Goal: Information Seeking & Learning: Learn about a topic

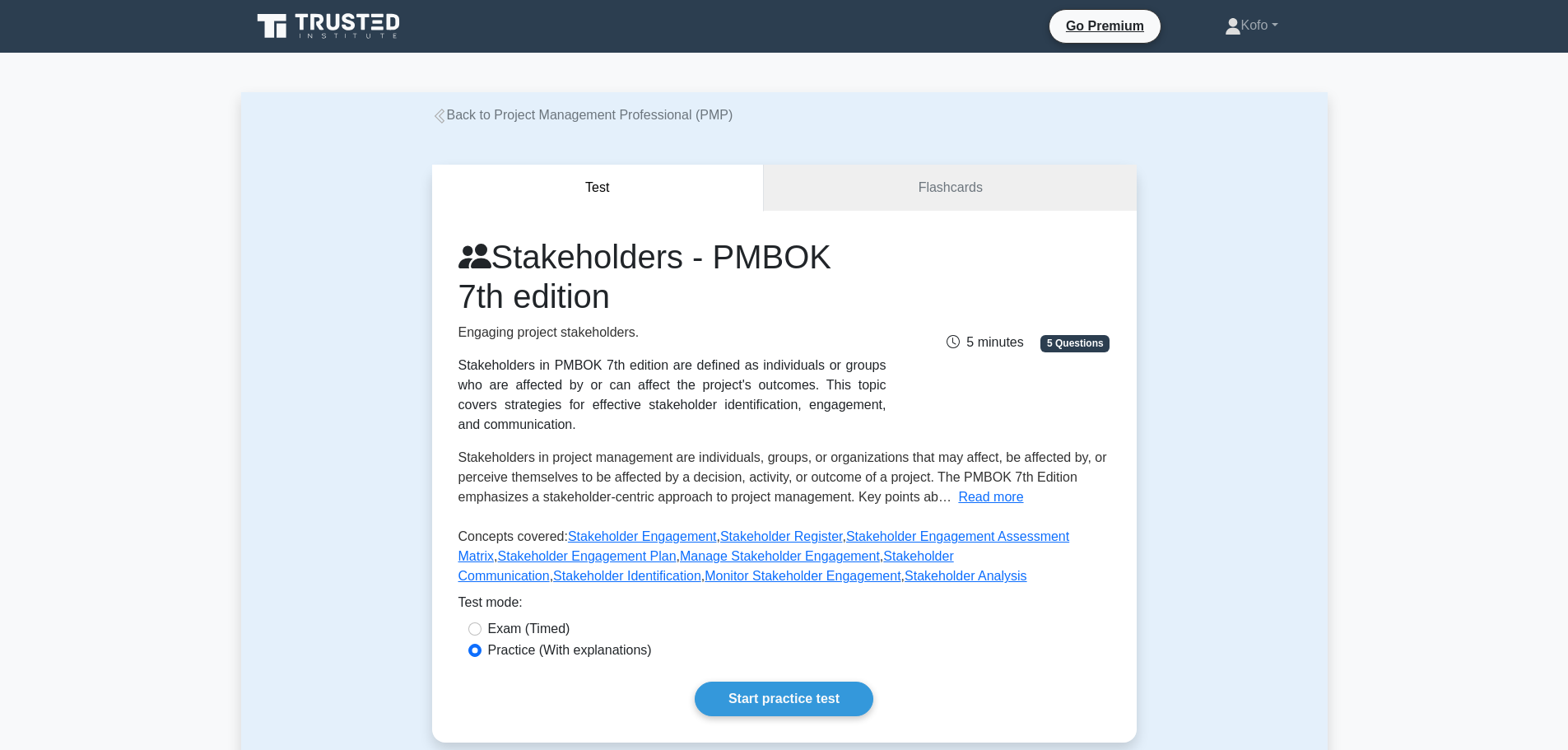
click at [770, 700] on link "Start practice test" at bounding box center [784, 699] width 179 height 34
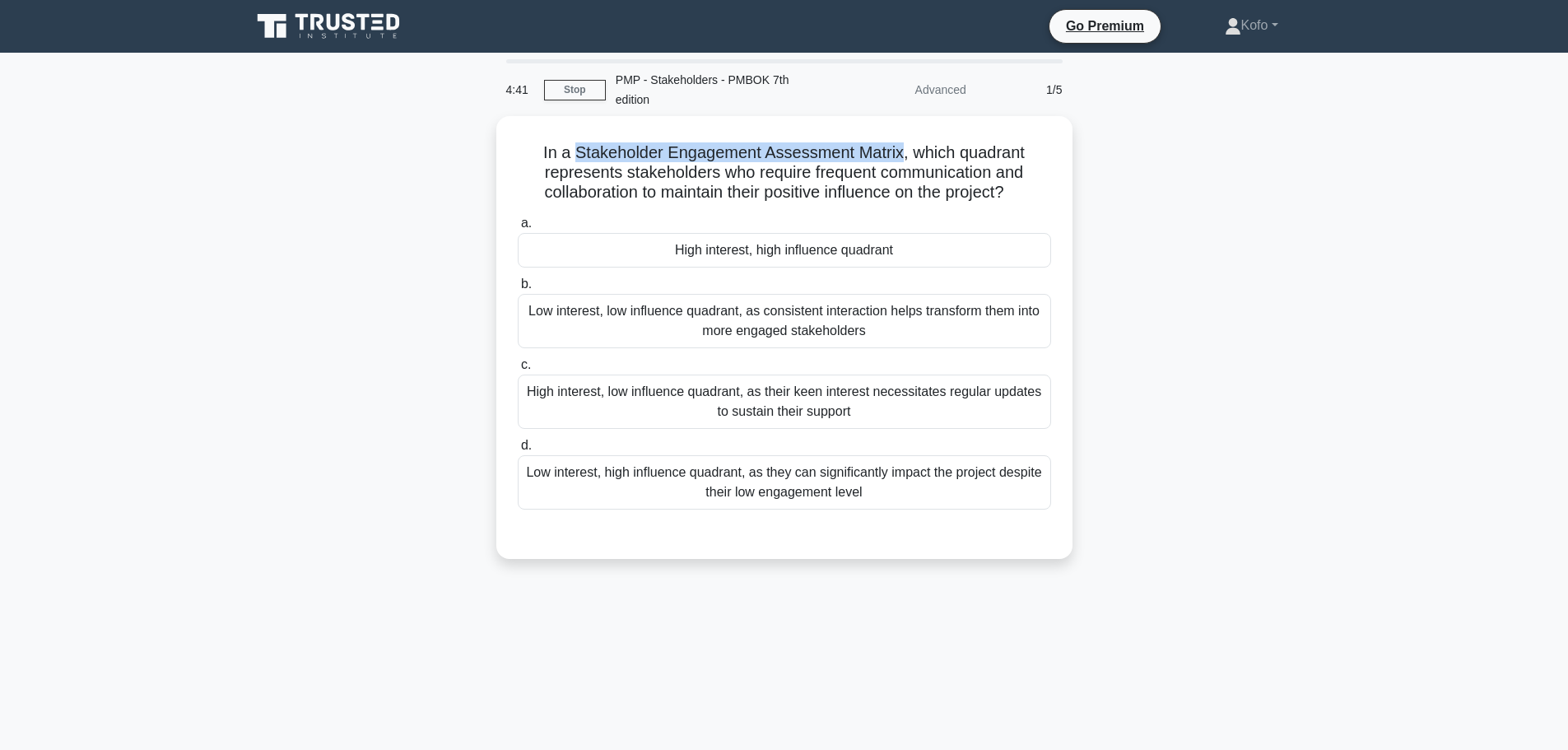
drag, startPoint x: 572, startPoint y: 144, endPoint x: 899, endPoint y: 140, distance: 327.0
click at [903, 142] on h5 "In a Stakeholder Engagement Assessment Matrix, which quadrant represents stakeh…" at bounding box center [784, 172] width 537 height 61
copy h5 "Stakeholder Engagement Assessment Matrix"
click at [537, 80] on div "4:38" at bounding box center [521, 89] width 48 height 33
click at [571, 92] on link "Stop" at bounding box center [575, 89] width 62 height 20
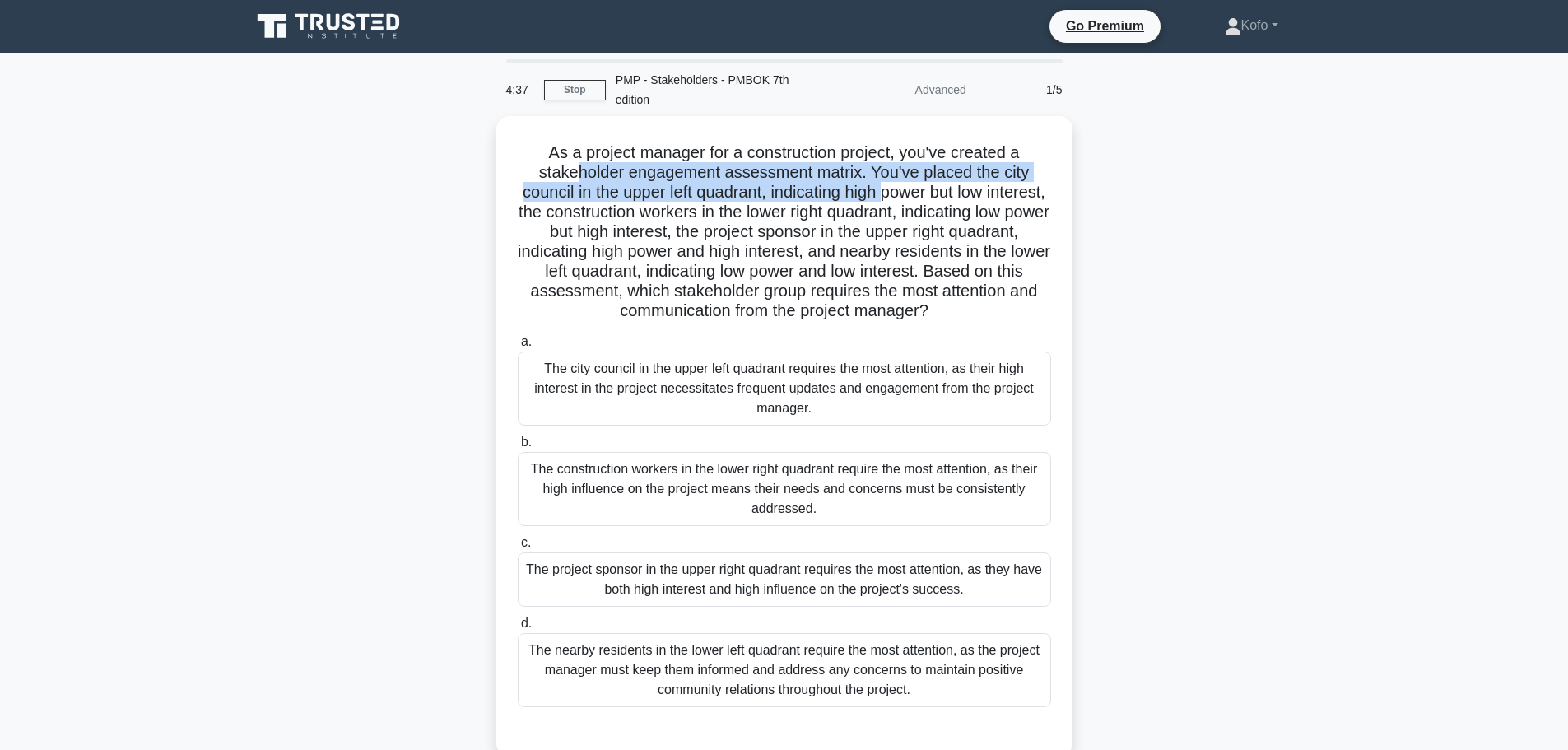
drag, startPoint x: 574, startPoint y: 173, endPoint x: 918, endPoint y: 183, distance: 344.1
click at [918, 183] on h5 "As a project manager for a construction project, you've created a stakeholder e…" at bounding box center [784, 232] width 537 height 180
click at [761, 168] on h5 "As a project manager for a construction project, you've created a stakeholder e…" at bounding box center [784, 232] width 537 height 180
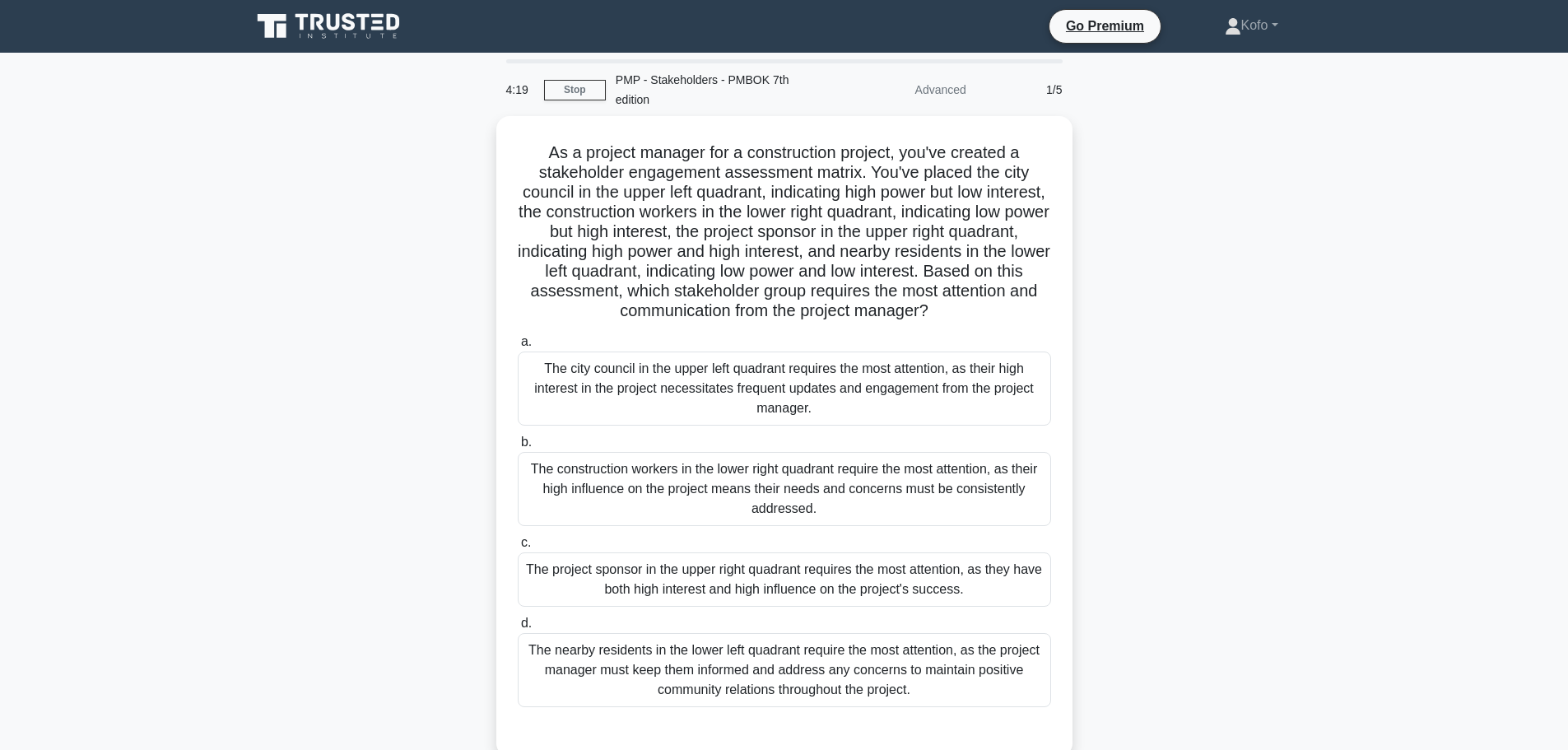
click at [938, 149] on h5 "As a project manager for a construction project, you've created a stakeholder e…" at bounding box center [784, 232] width 537 height 180
drag, startPoint x: 863, startPoint y: 166, endPoint x: 726, endPoint y: 171, distance: 137.1
click at [726, 171] on h5 "As a project manager for a construction project, you've created a stakeholder e…" at bounding box center [784, 232] width 537 height 180
copy h5 "assessment matrix"
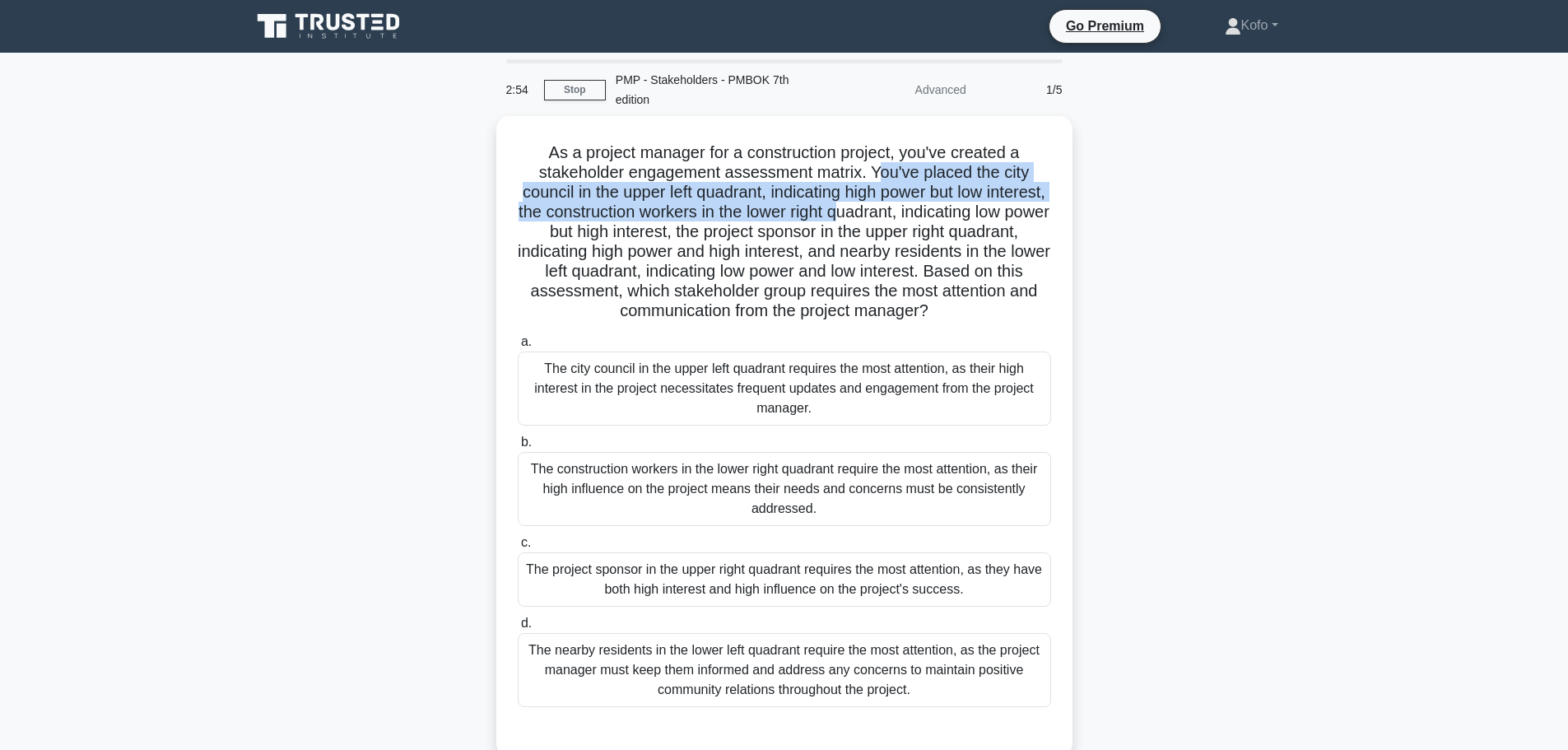
drag, startPoint x: 882, startPoint y: 169, endPoint x: 950, endPoint y: 211, distance: 79.9
click at [950, 211] on h5 "As a project manager for a construction project, you've created a stakeholder e…" at bounding box center [784, 232] width 537 height 180
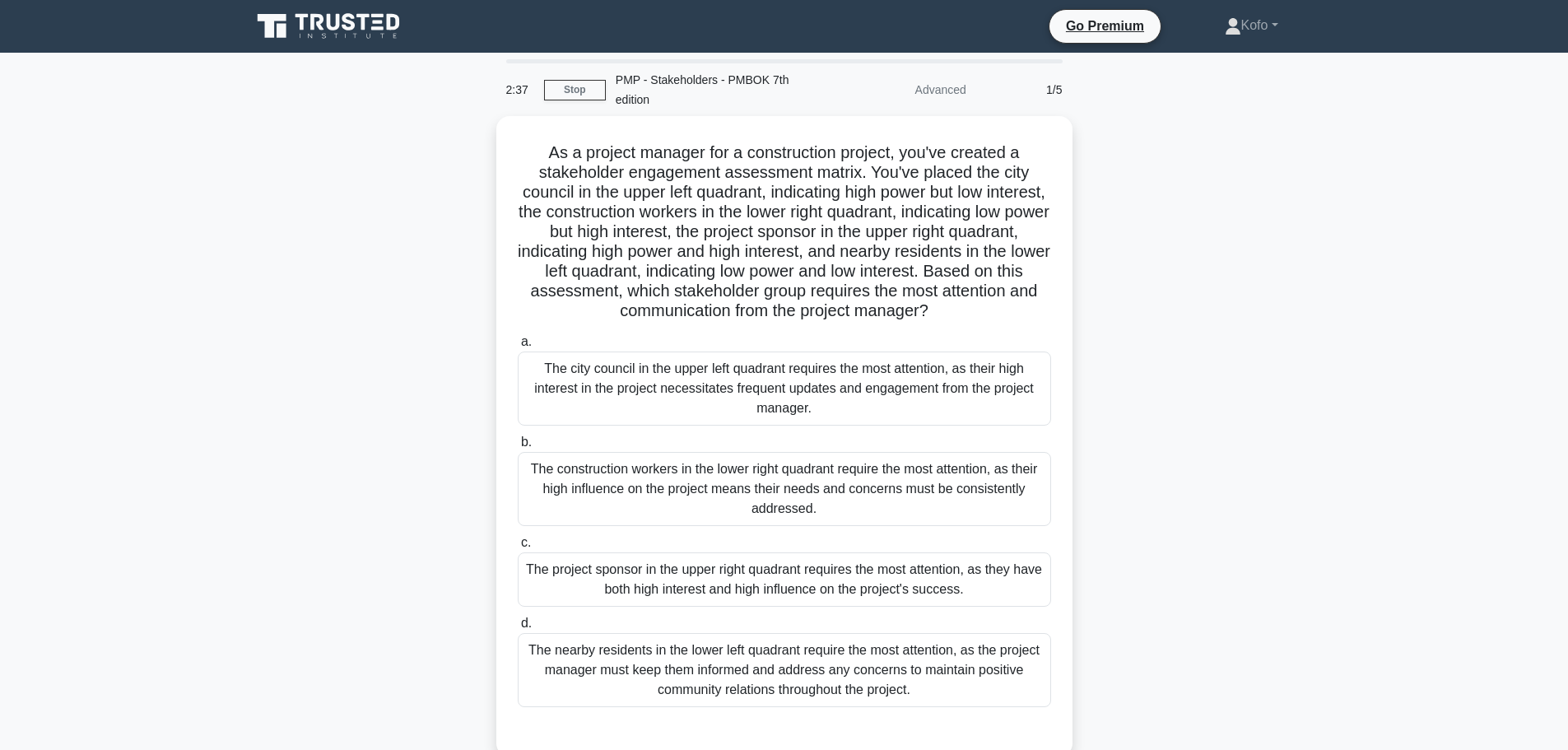
click at [674, 576] on div "The project sponsor in the upper right quadrant requires the most attention, as…" at bounding box center [784, 579] width 533 height 54
click at [518, 548] on input "c. The project sponsor in the upper right quadrant requires the most attention,…" at bounding box center [518, 543] width 0 height 11
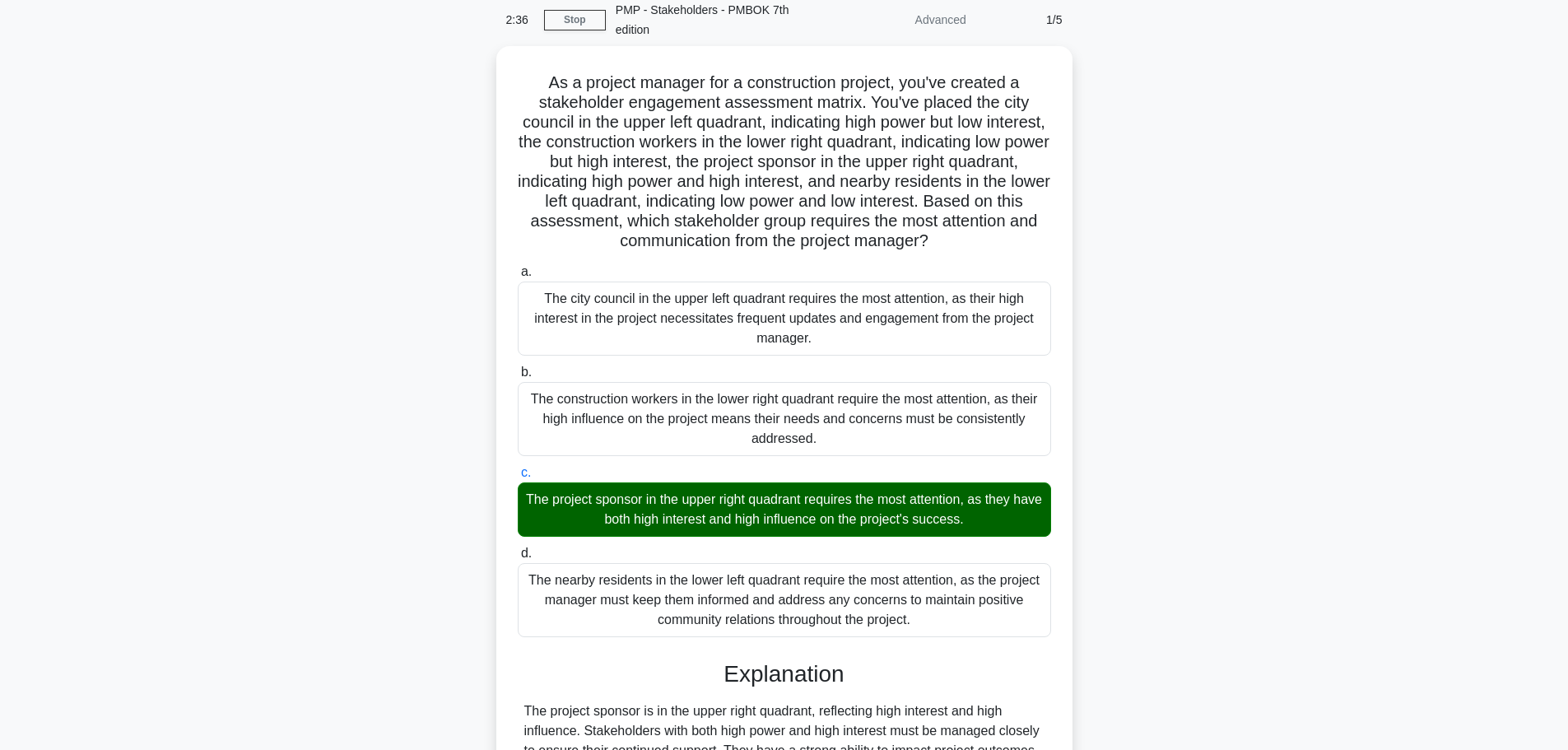
scroll to position [266, 0]
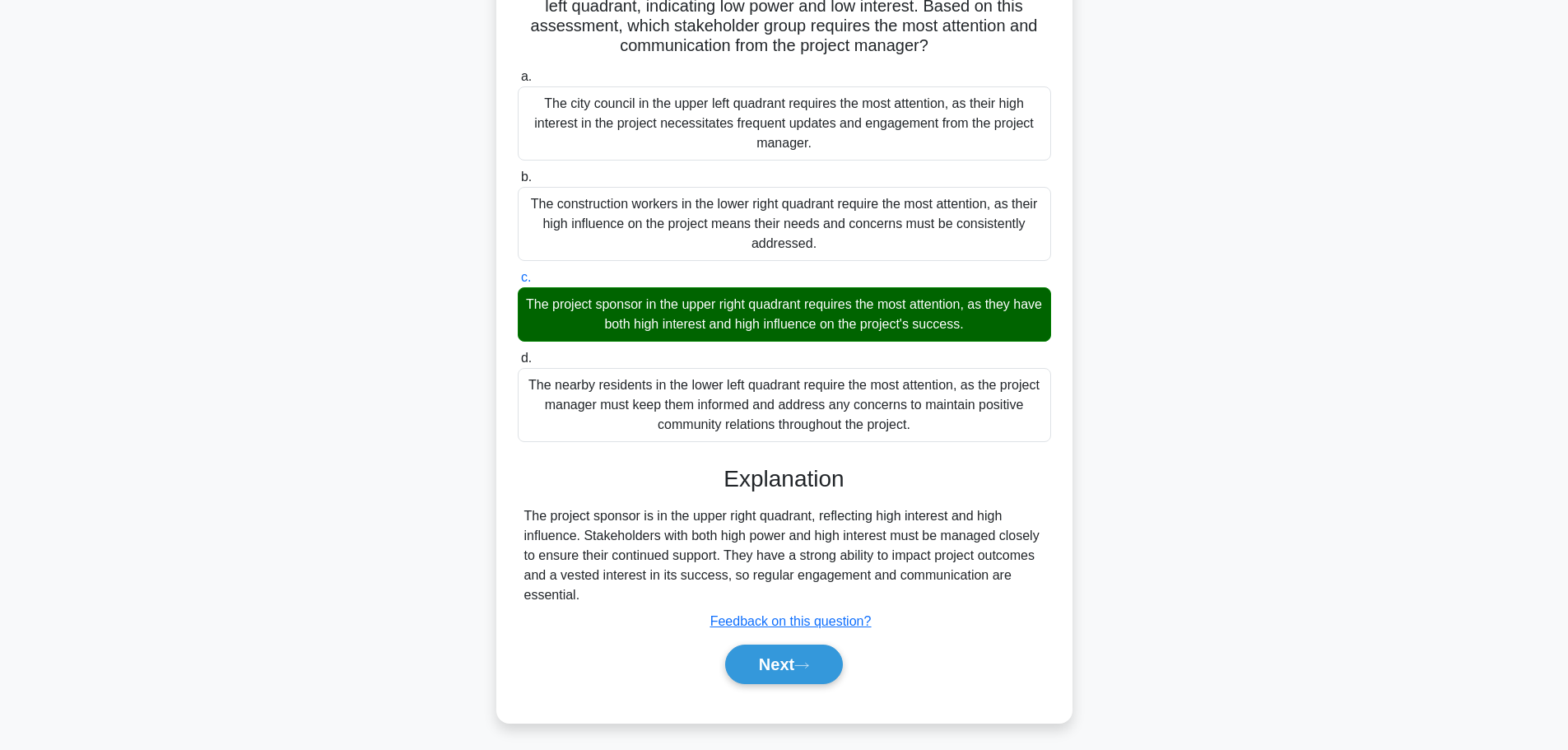
click at [795, 671] on button "Next" at bounding box center [783, 664] width 118 height 40
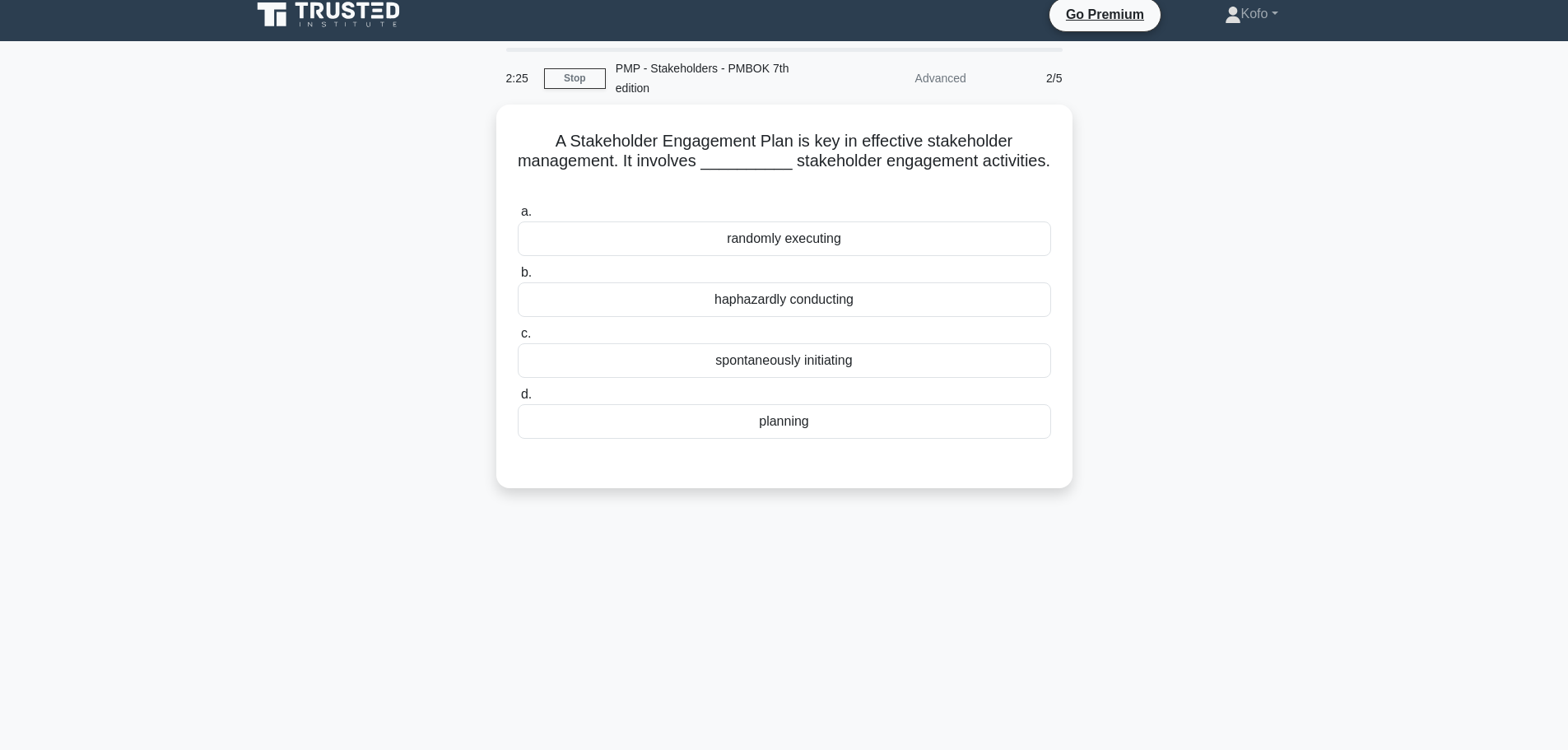
scroll to position [0, 0]
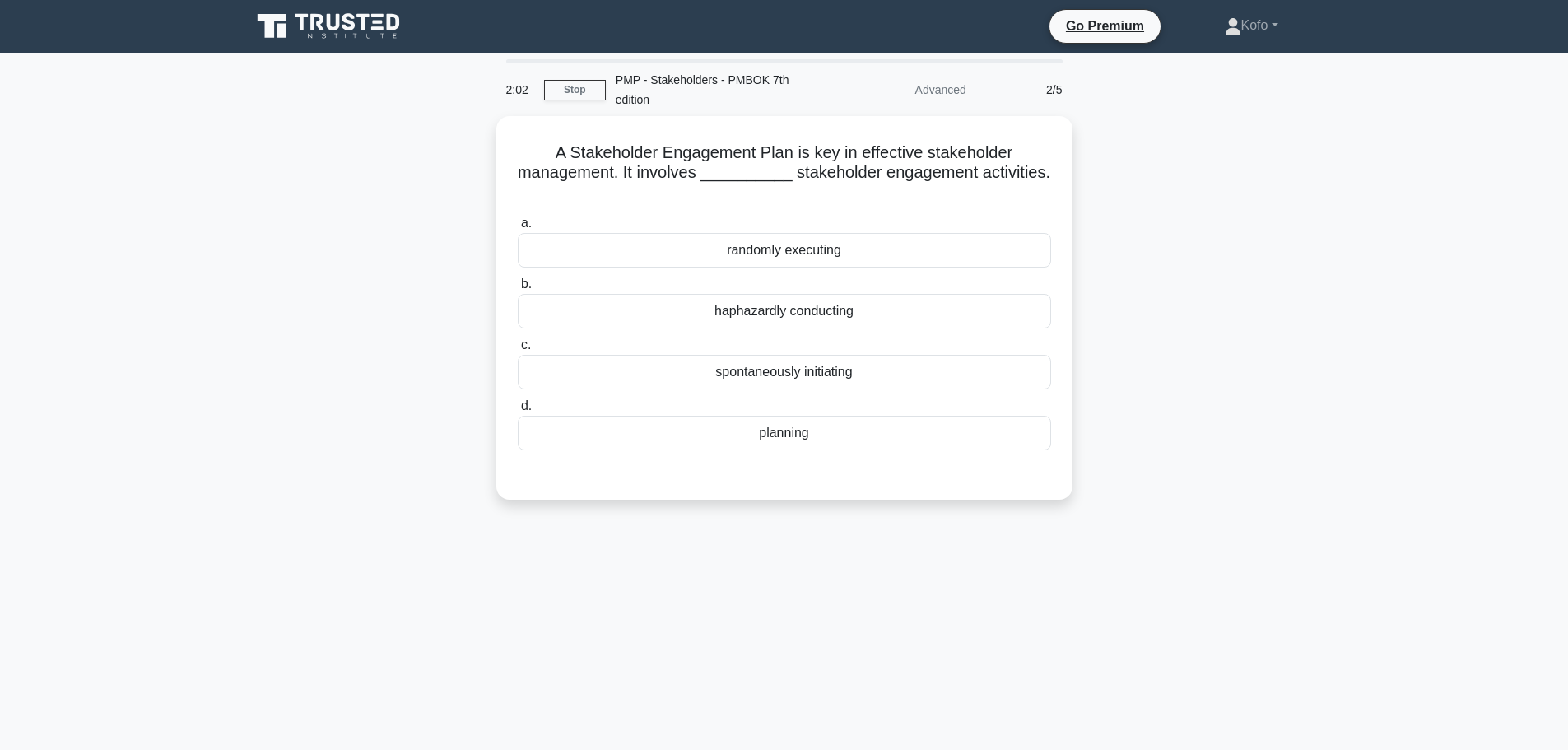
click at [803, 431] on div "planning" at bounding box center [784, 432] width 533 height 34
click at [518, 412] on input "d. planning" at bounding box center [518, 407] width 0 height 11
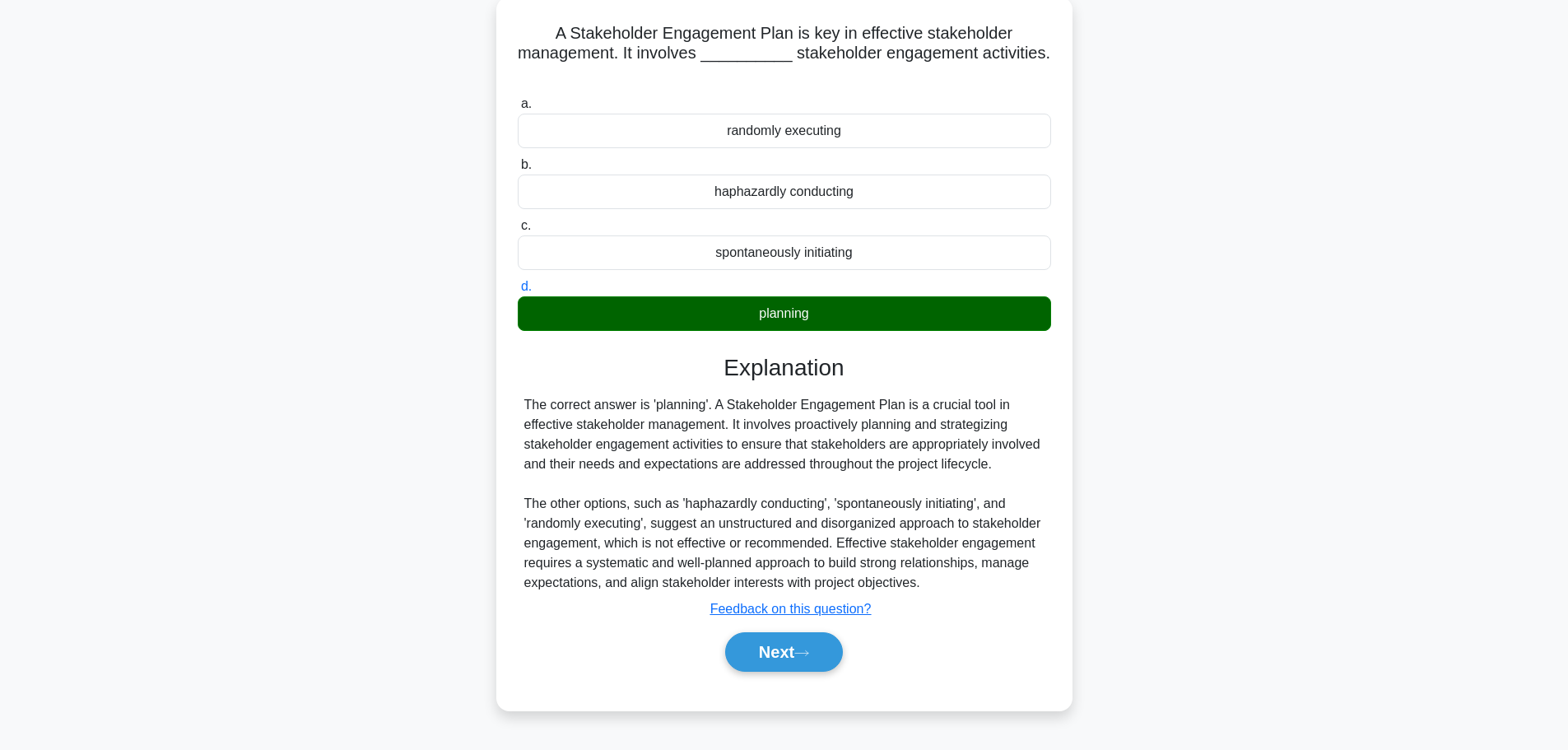
scroll to position [139, 0]
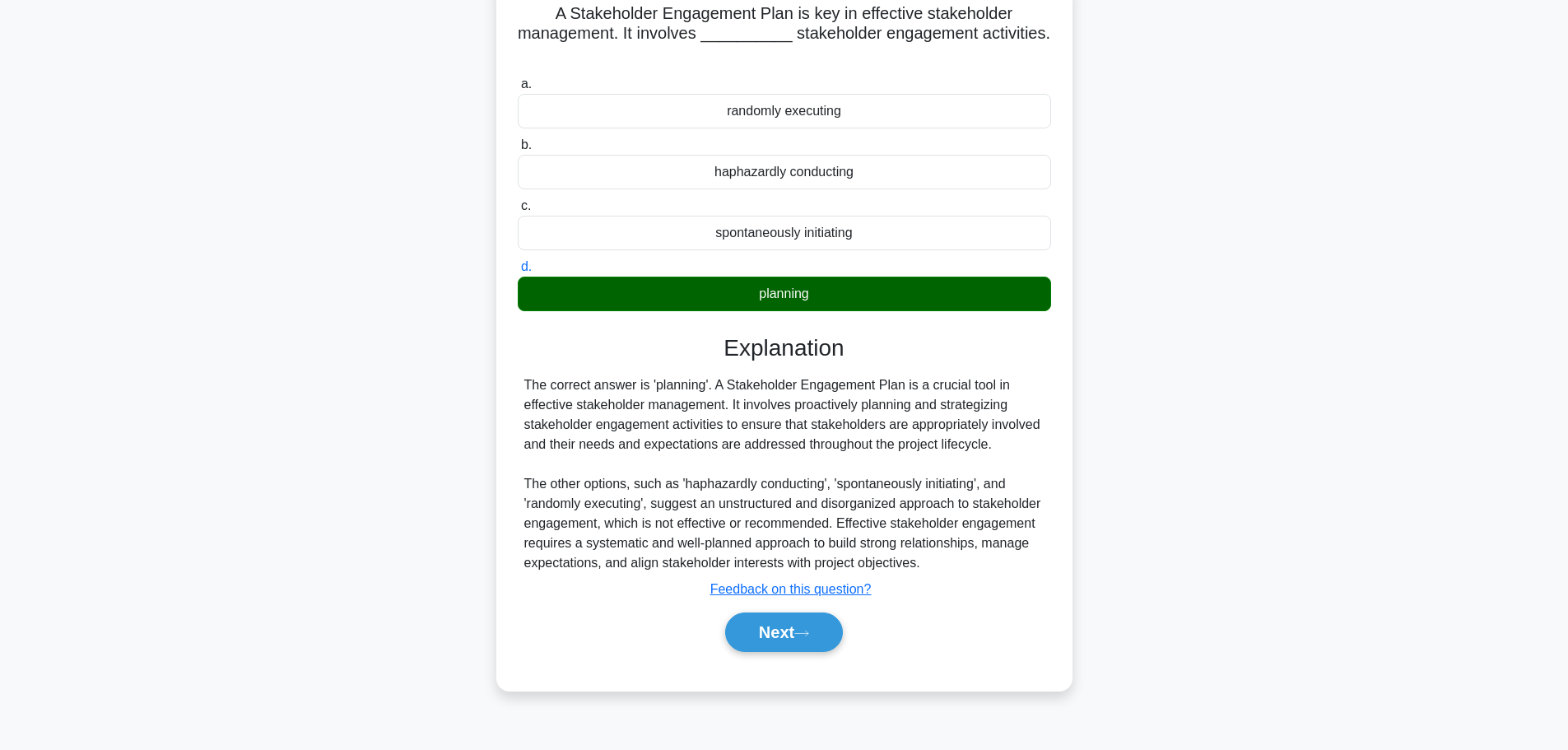
click at [778, 622] on button "Next" at bounding box center [783, 632] width 118 height 40
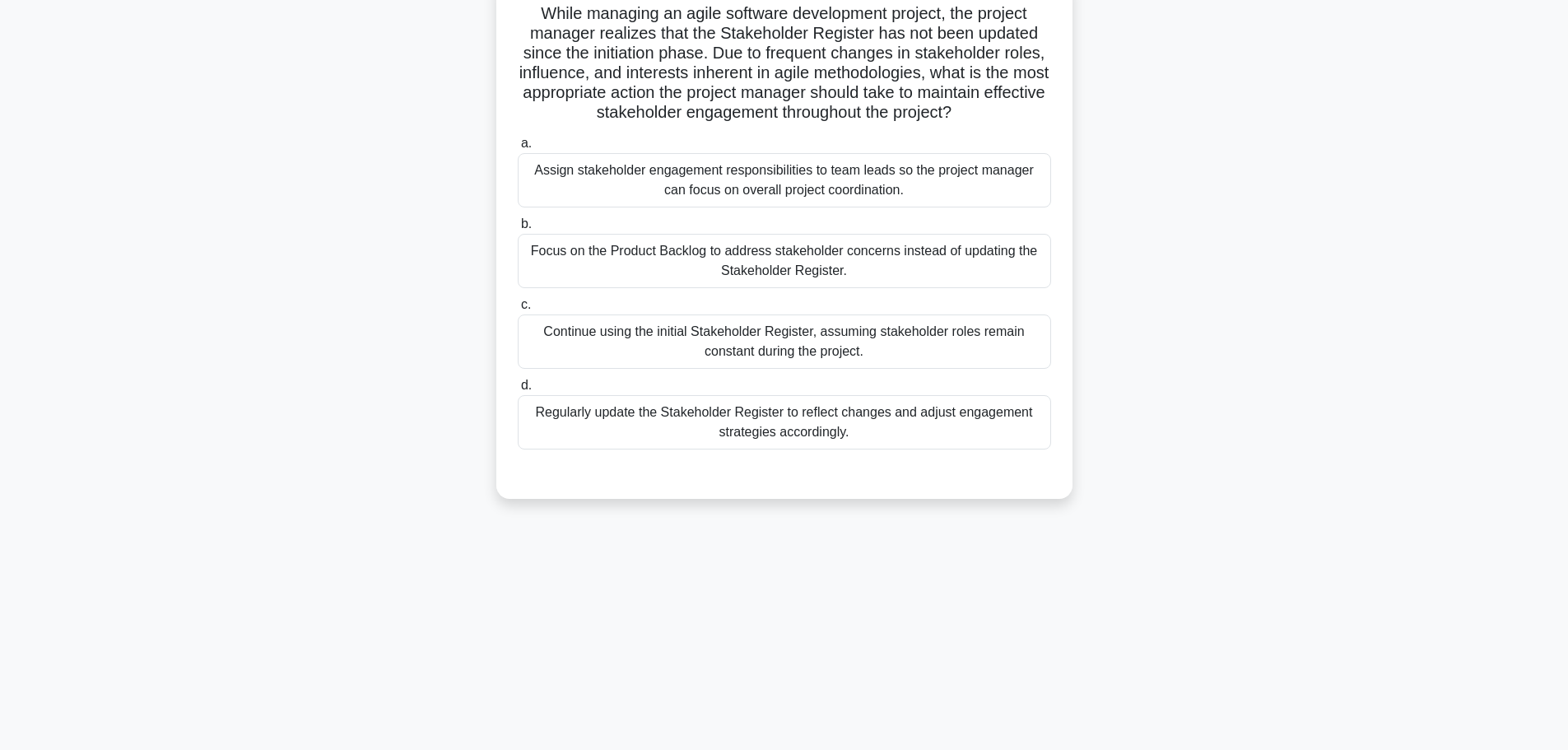
click at [689, 184] on div "Assign stakeholder engagement responsibilities to team leads so the project man…" at bounding box center [784, 180] width 533 height 54
click at [518, 149] on input "a. Assign stakeholder engagement responsibilities to team leads so the project …" at bounding box center [518, 143] width 0 height 11
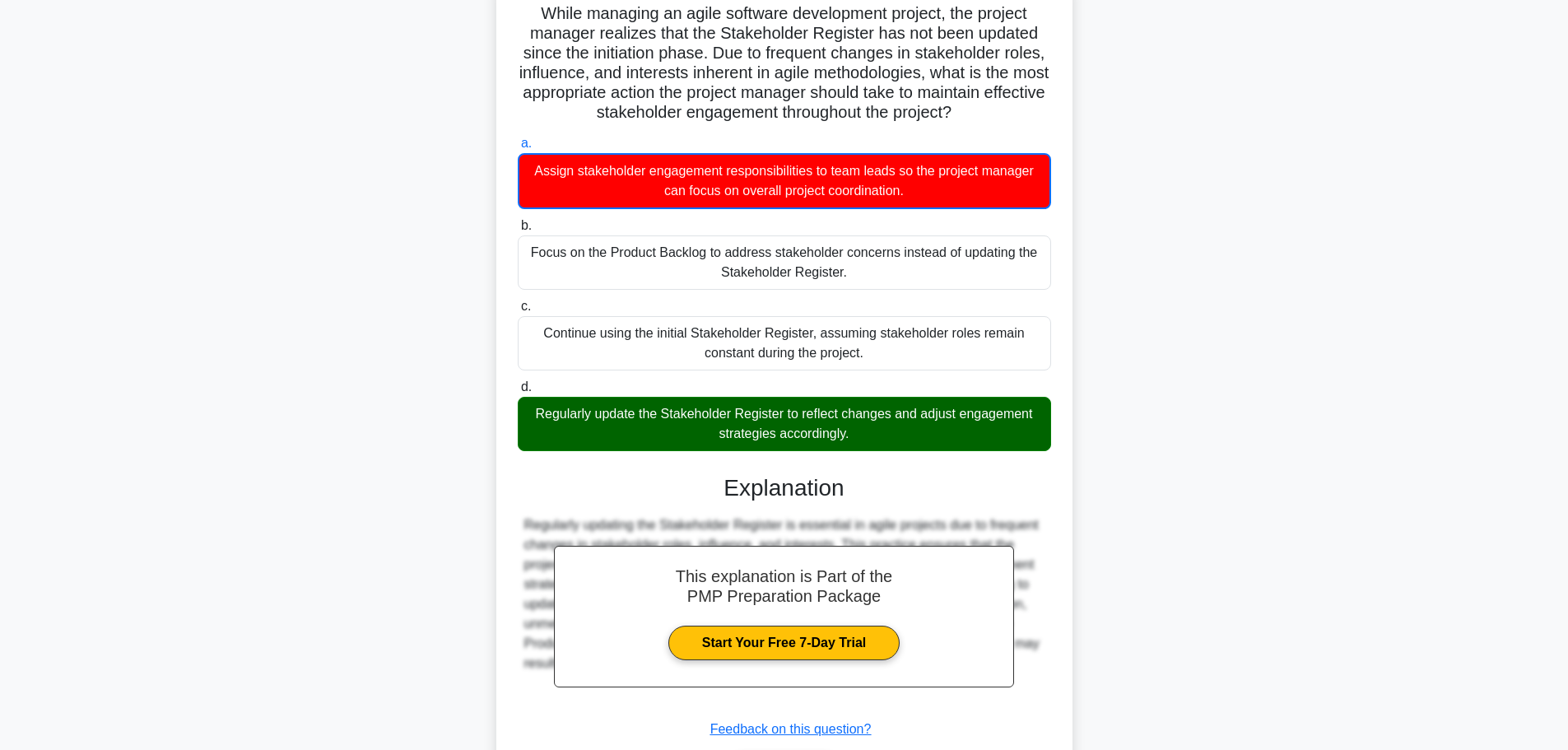
click at [729, 419] on div "Regularly update the Stakeholder Register to reflect changes and adjust engagem…" at bounding box center [784, 424] width 533 height 54
click at [518, 393] on input "d. Regularly update the Stakeholder Register to reflect changes and adjust enga…" at bounding box center [518, 387] width 0 height 11
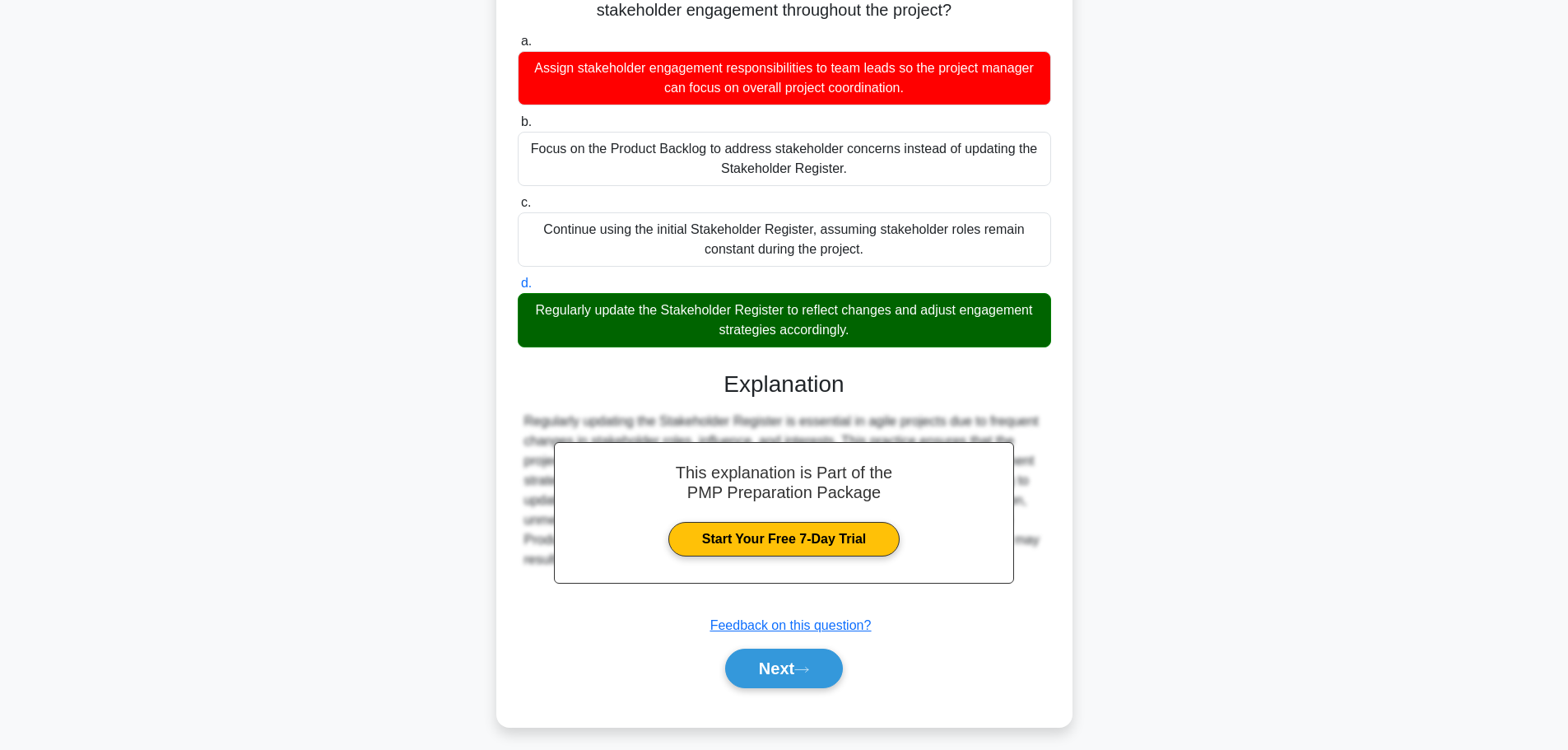
scroll to position [246, 0]
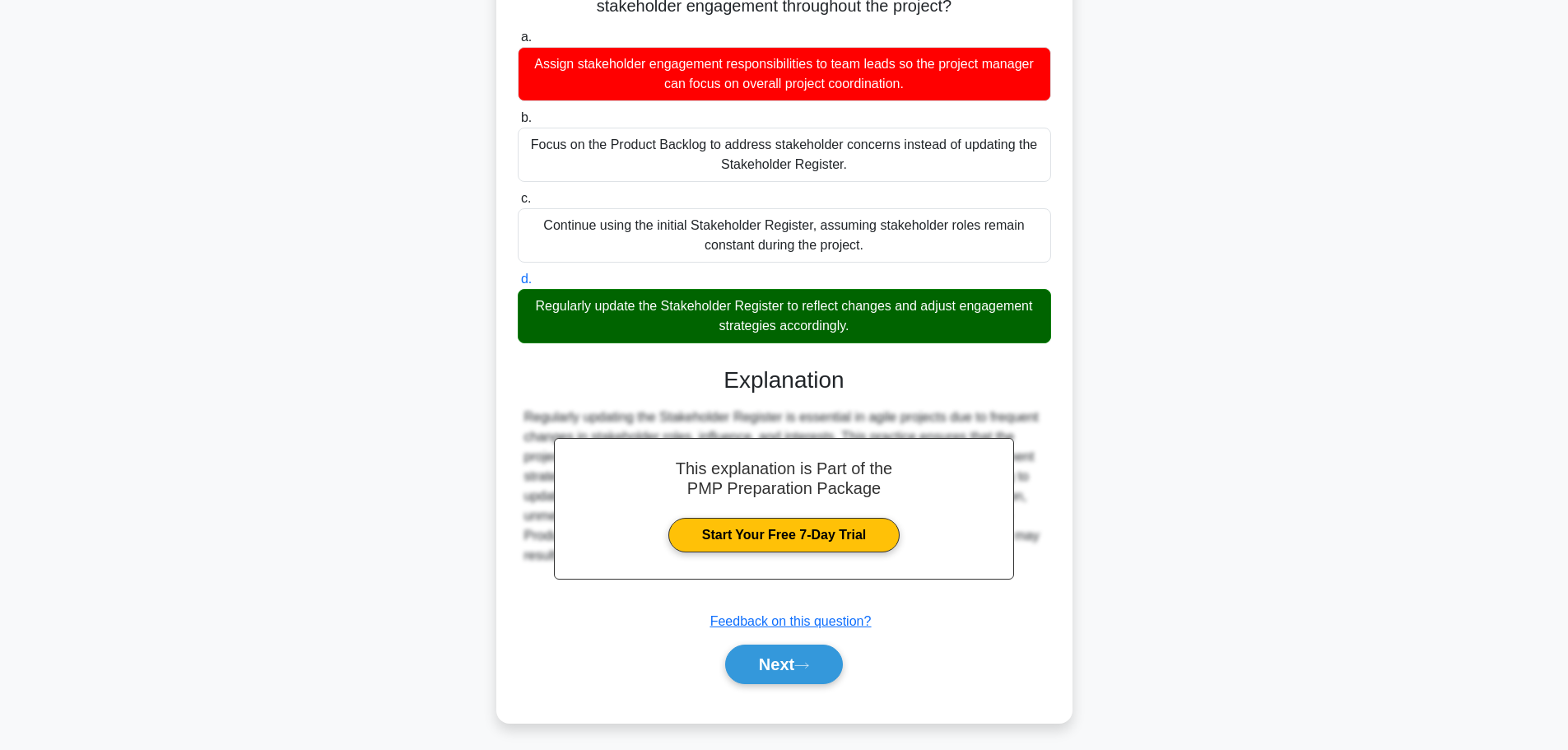
click at [770, 656] on button "Next" at bounding box center [783, 664] width 118 height 40
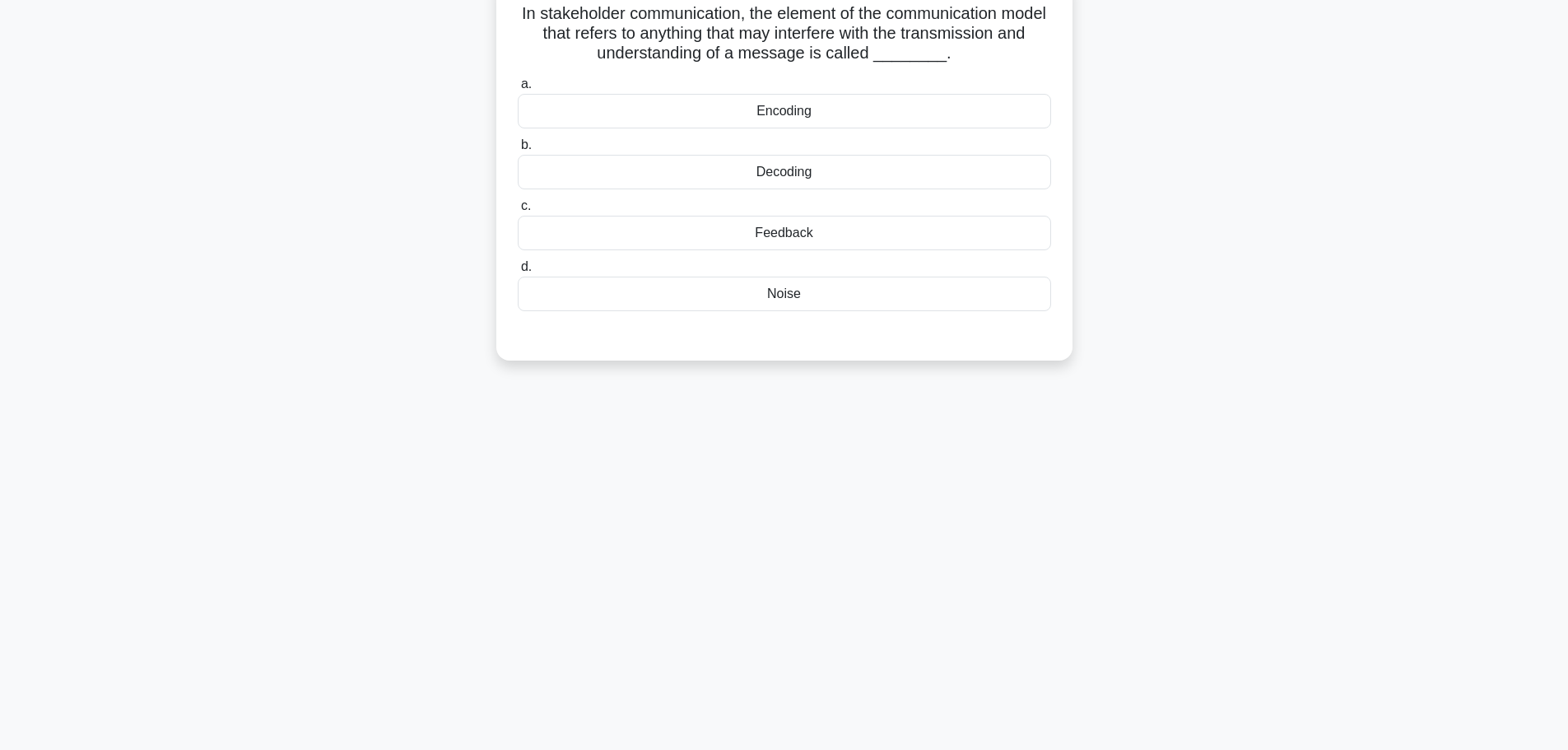
click at [744, 292] on div "Noise" at bounding box center [784, 294] width 533 height 34
click at [518, 272] on input "d. Noise" at bounding box center [518, 267] width 0 height 11
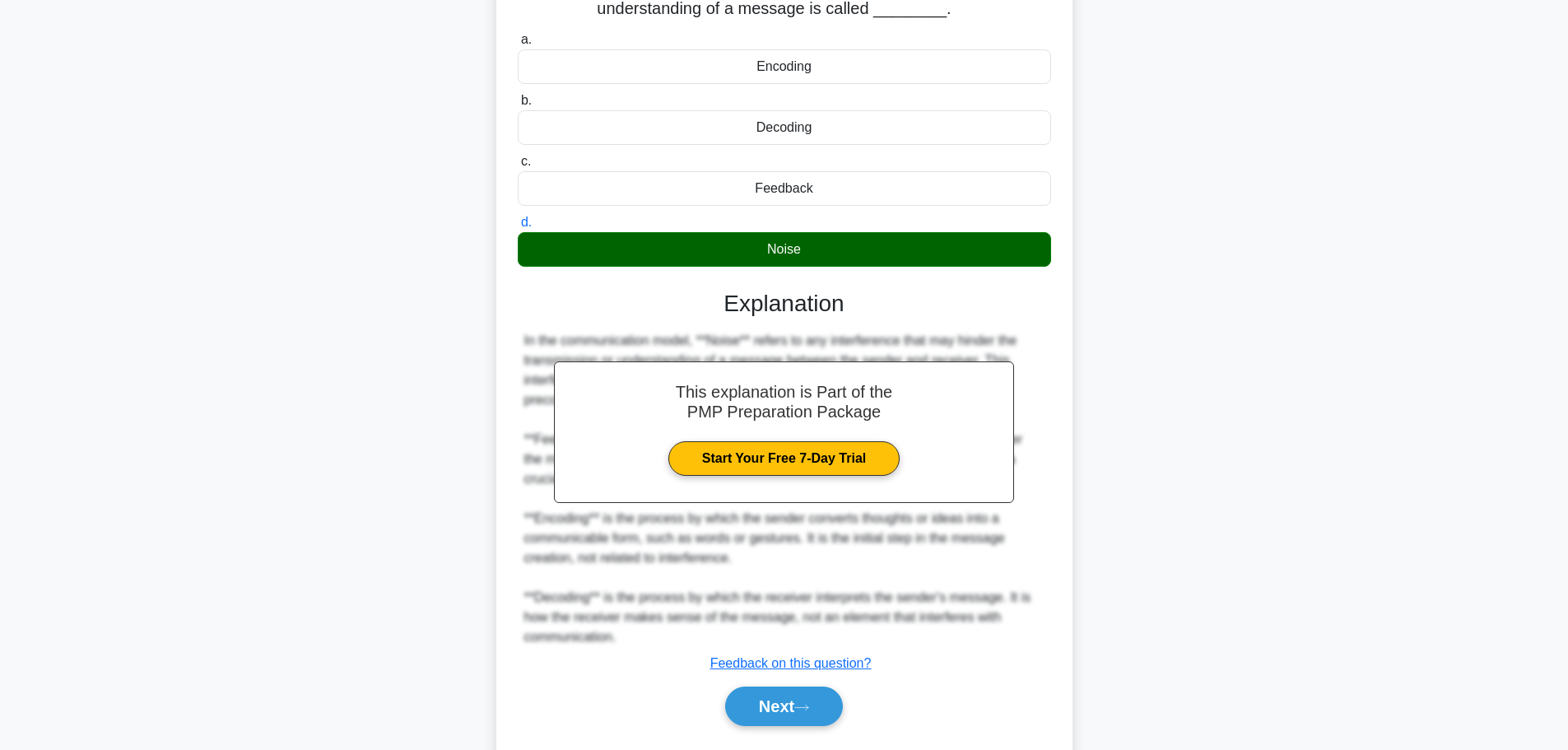
scroll to position [226, 0]
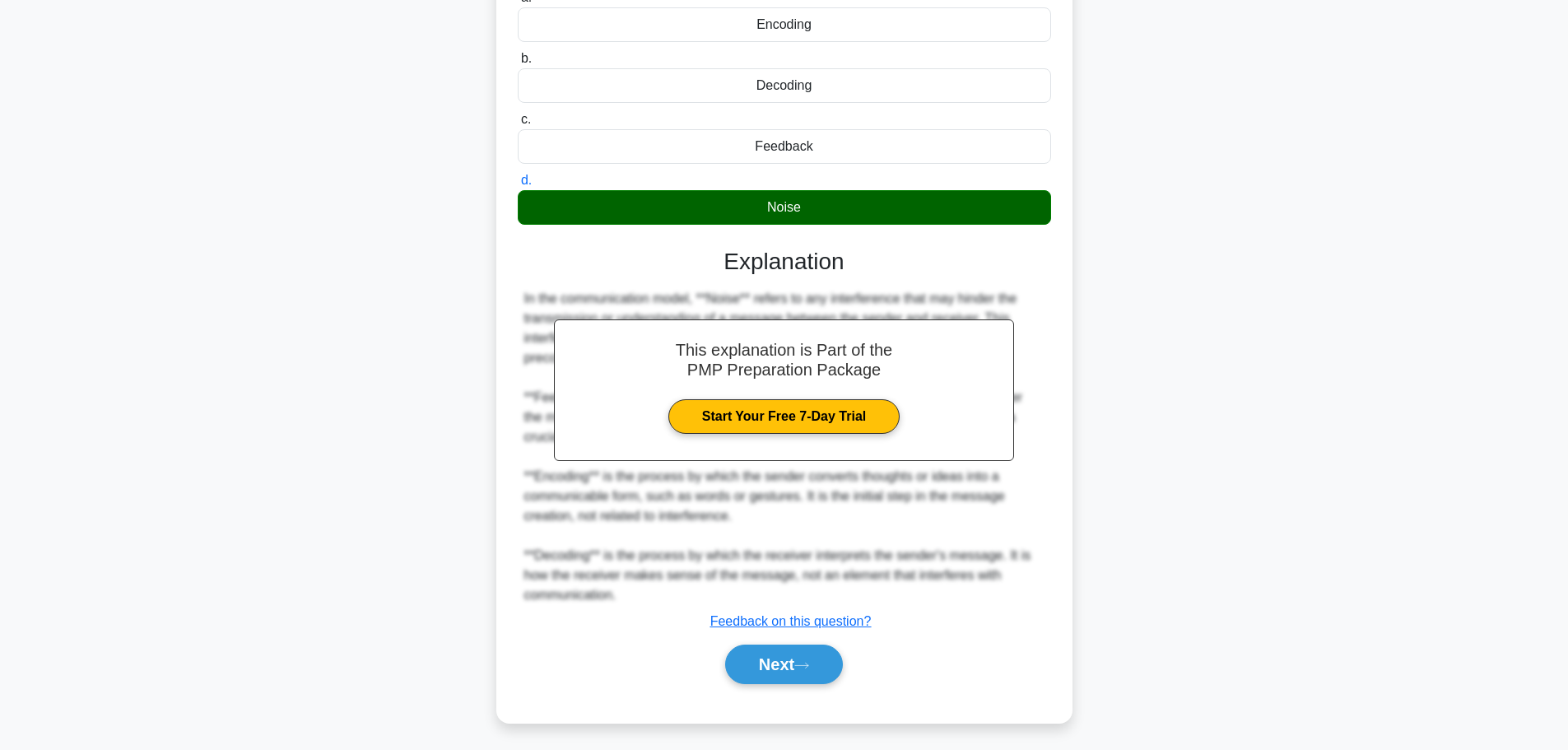
click at [778, 667] on button "Next" at bounding box center [783, 664] width 118 height 40
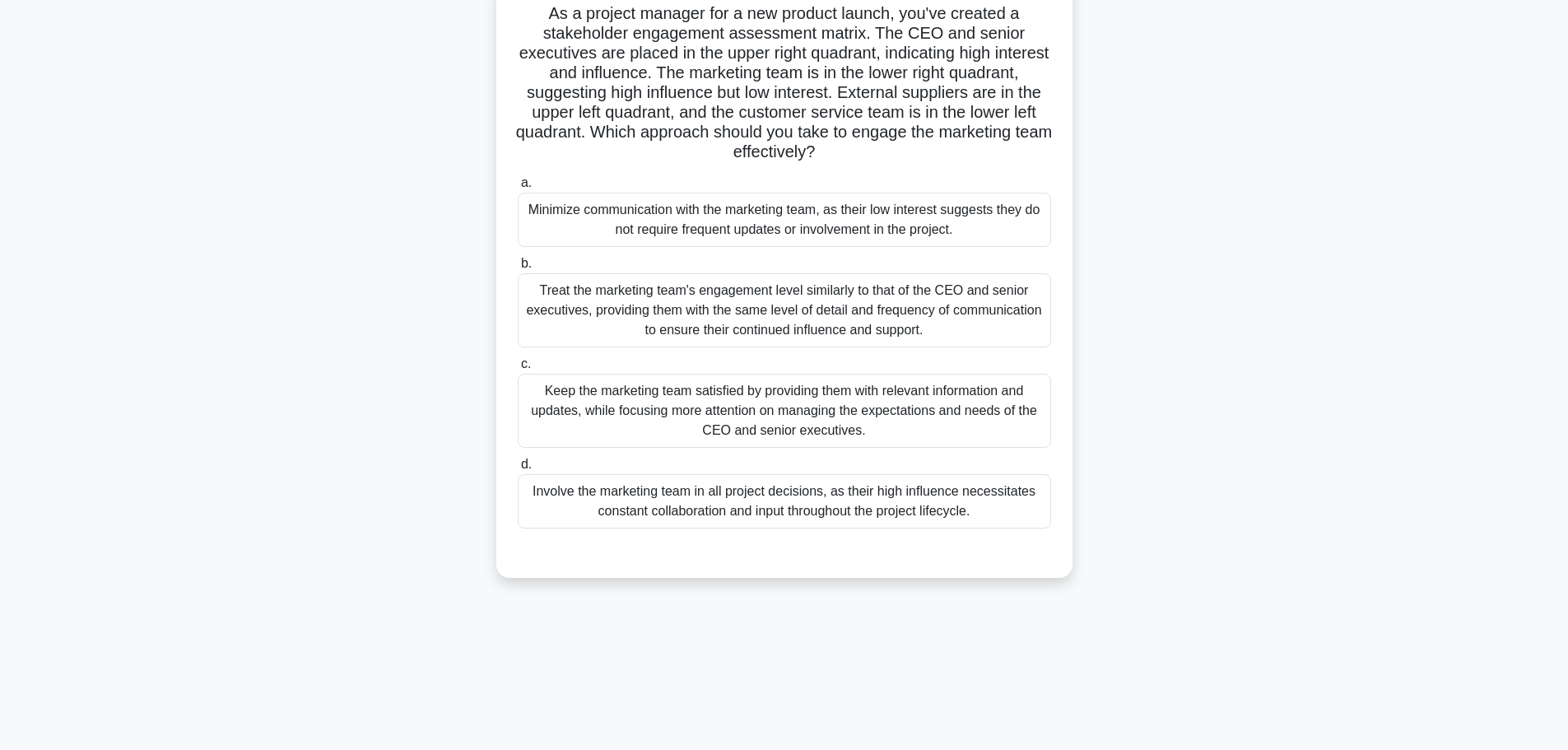
scroll to position [139, 0]
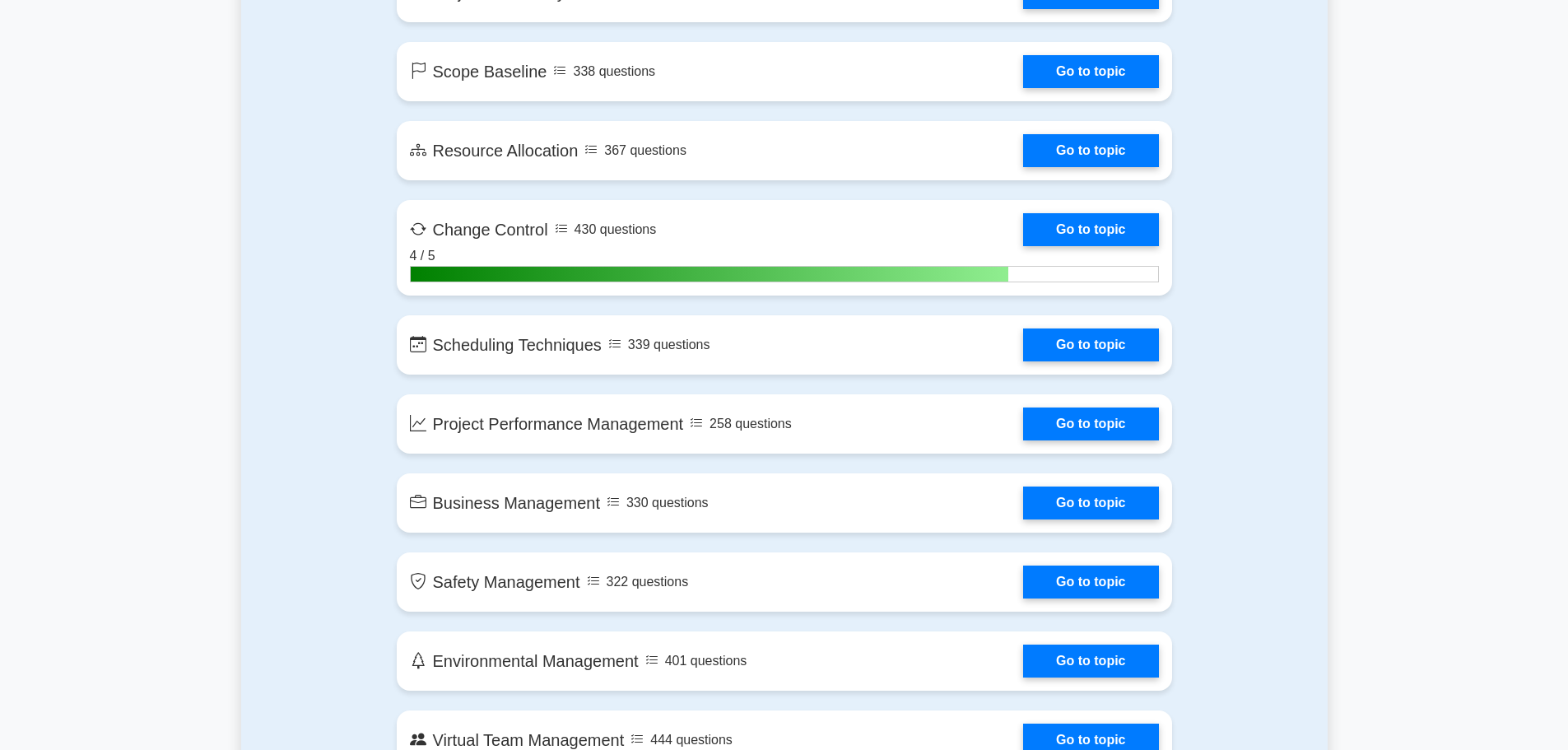
scroll to position [2718, 0]
